Goal: Ask a question

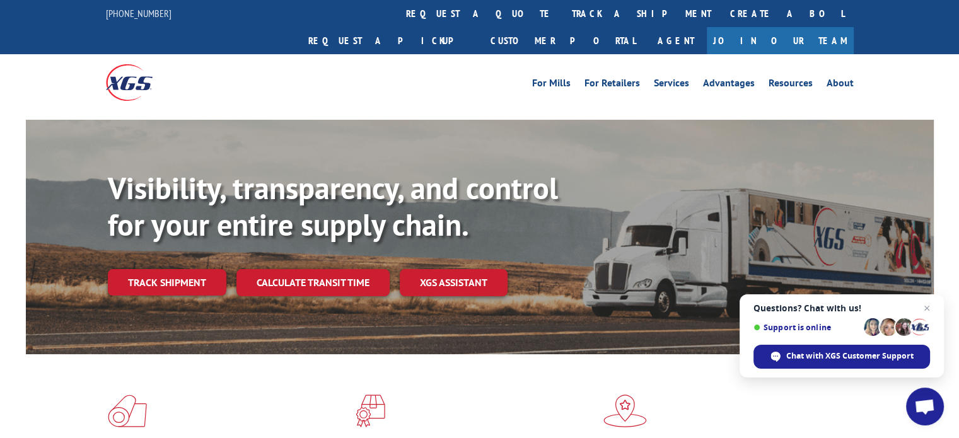
click at [933, 419] on span "Open chat" at bounding box center [925, 407] width 38 height 38
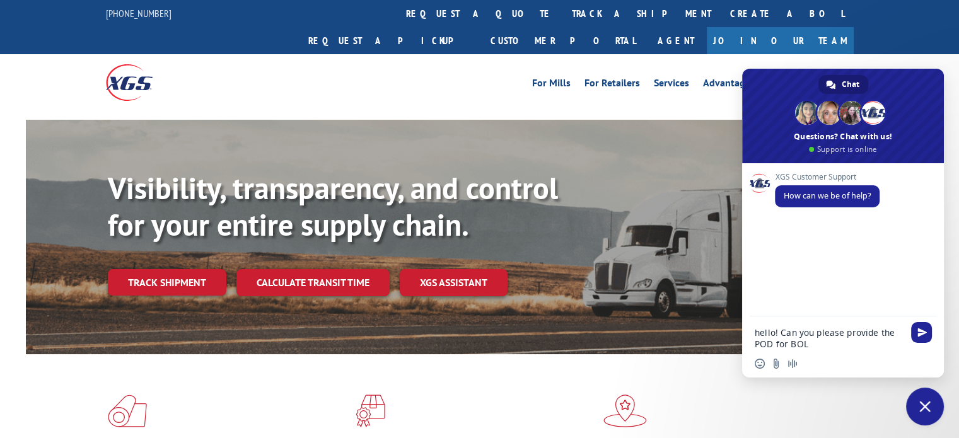
paste textarea "815060"
type textarea "hello! Can you please provide the POD for BOL 815060"
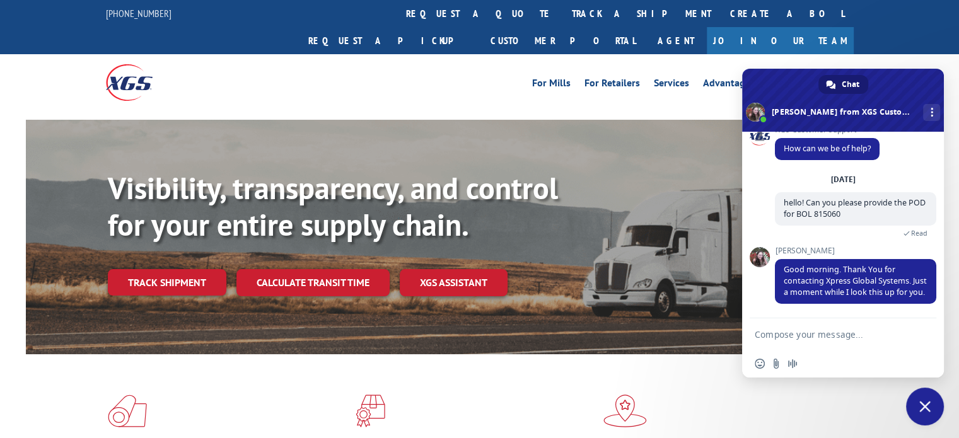
scroll to position [55, 0]
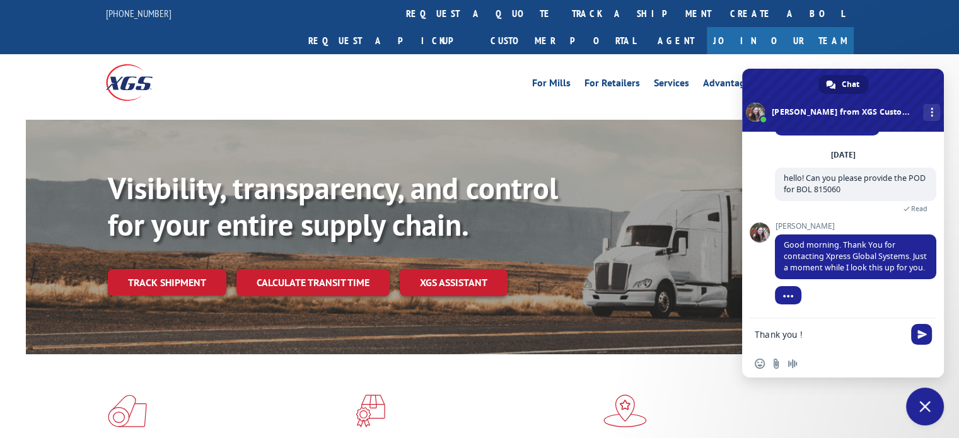
type textarea "Thank you !"
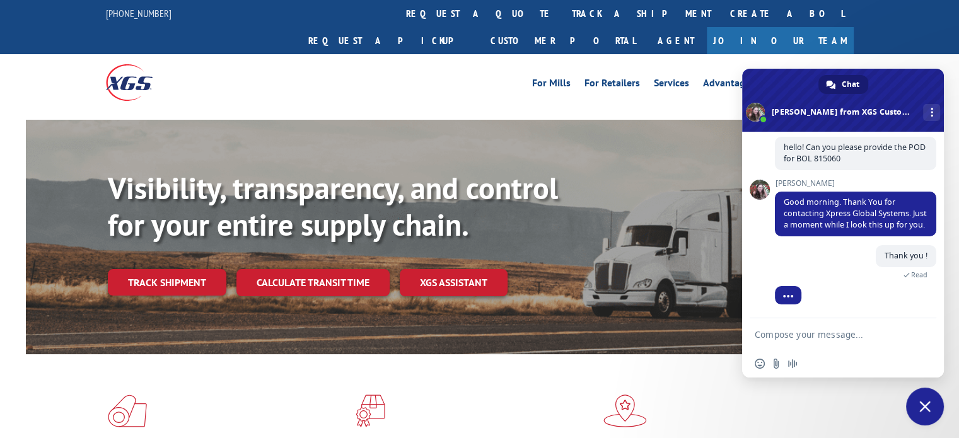
scroll to position [106, 0]
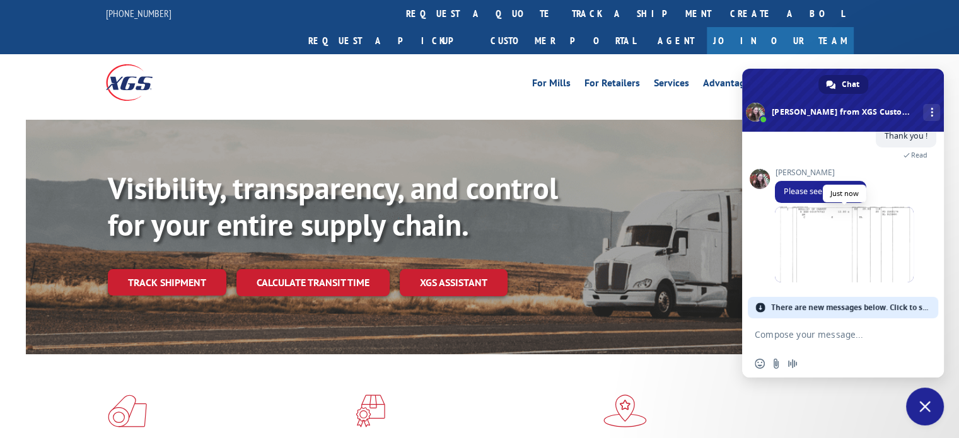
click at [845, 269] on span at bounding box center [844, 245] width 139 height 76
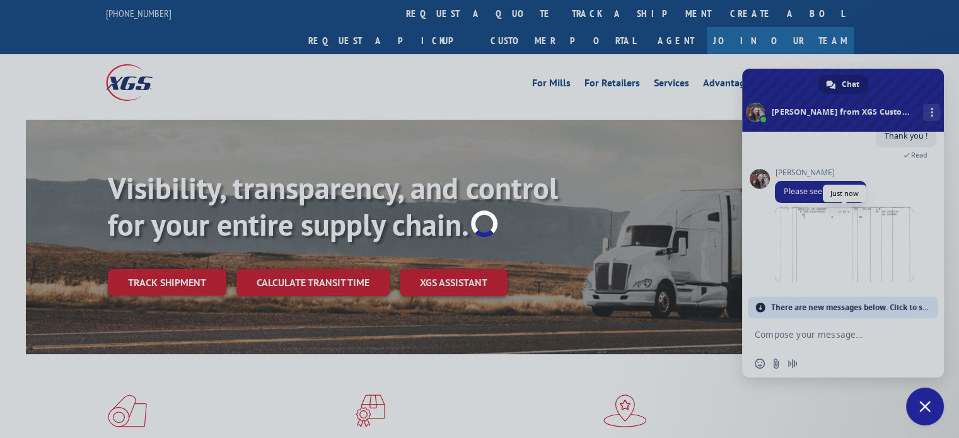
scroll to position [185, 0]
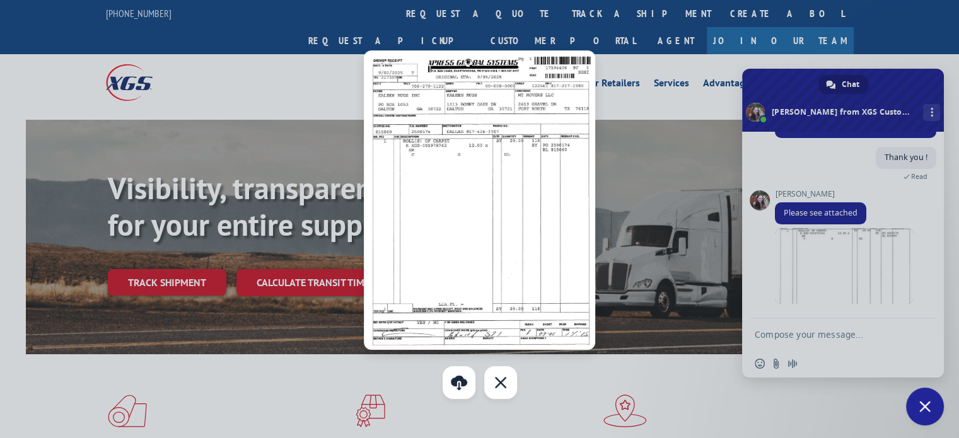
click at [73, 97] on div at bounding box center [479, 219] width 959 height 438
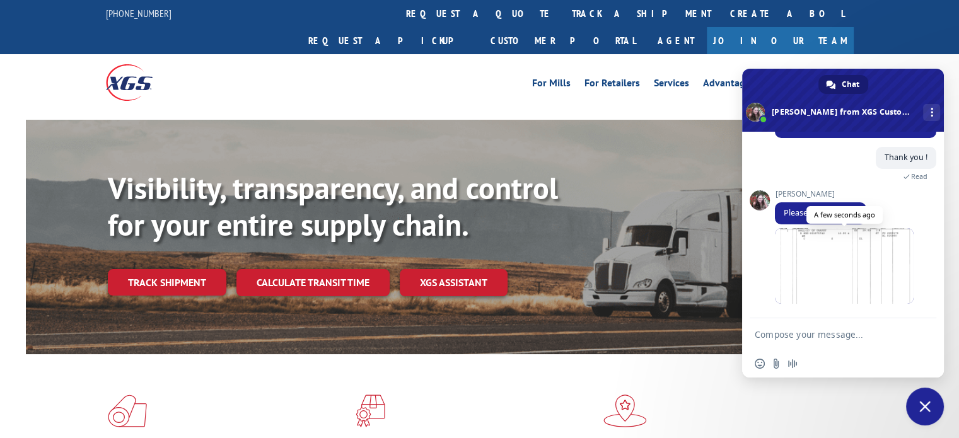
click at [809, 273] on span at bounding box center [844, 266] width 139 height 76
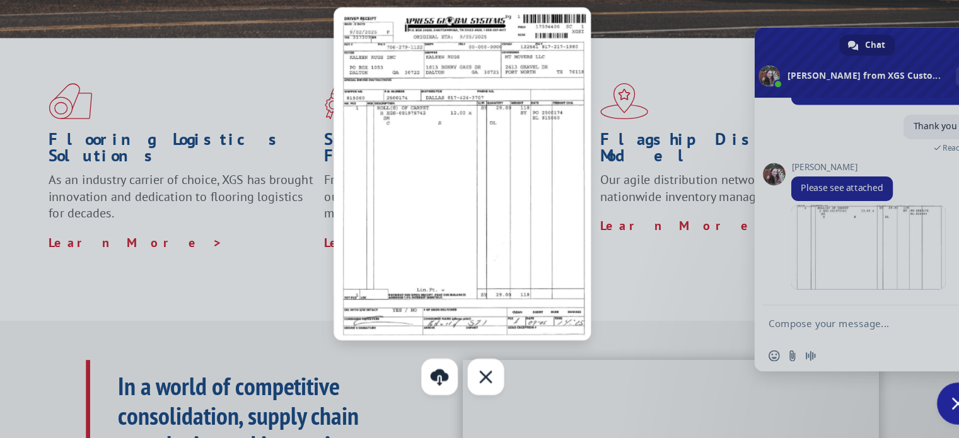
scroll to position [281, 0]
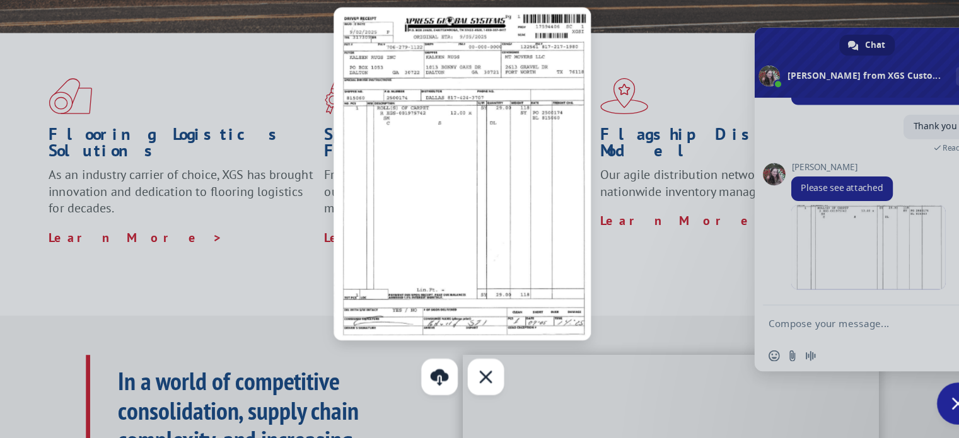
click at [810, 336] on div at bounding box center [479, 219] width 959 height 438
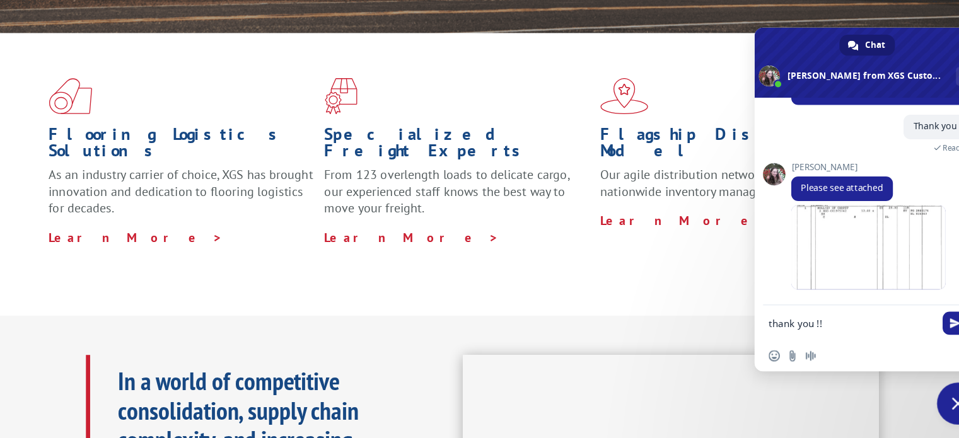
type textarea "thank you !!"
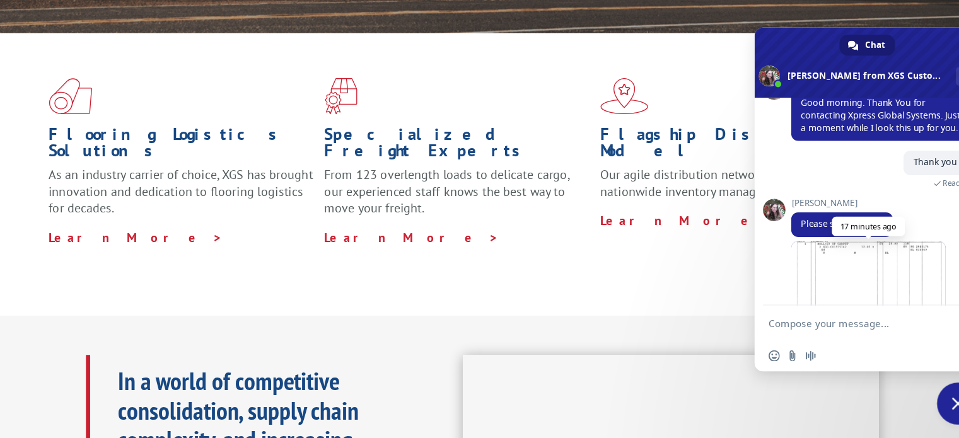
scroll to position [54, 0]
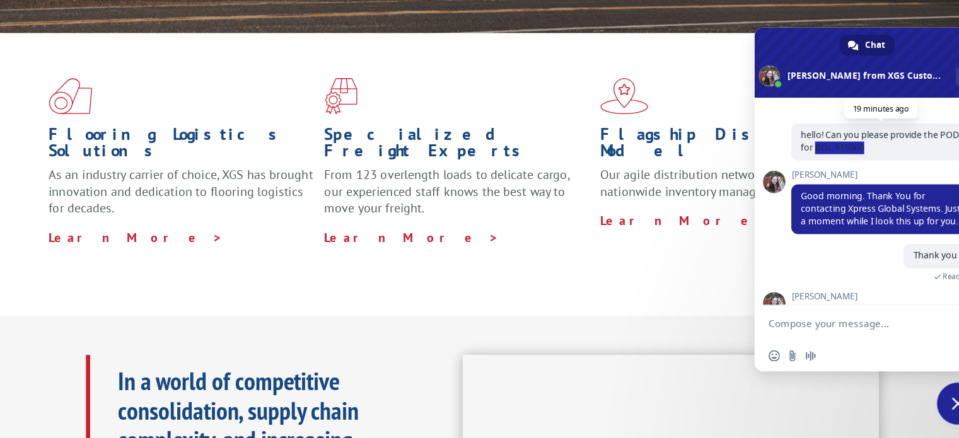
drag, startPoint x: 860, startPoint y: 178, endPoint x: 815, endPoint y: 179, distance: 45.4
click at [815, 179] on span "hello! Can you please provide the POD for BOL 815060" at bounding box center [855, 171] width 161 height 33
copy span "BOL 815060"
